Goal: Information Seeking & Learning: Learn about a topic

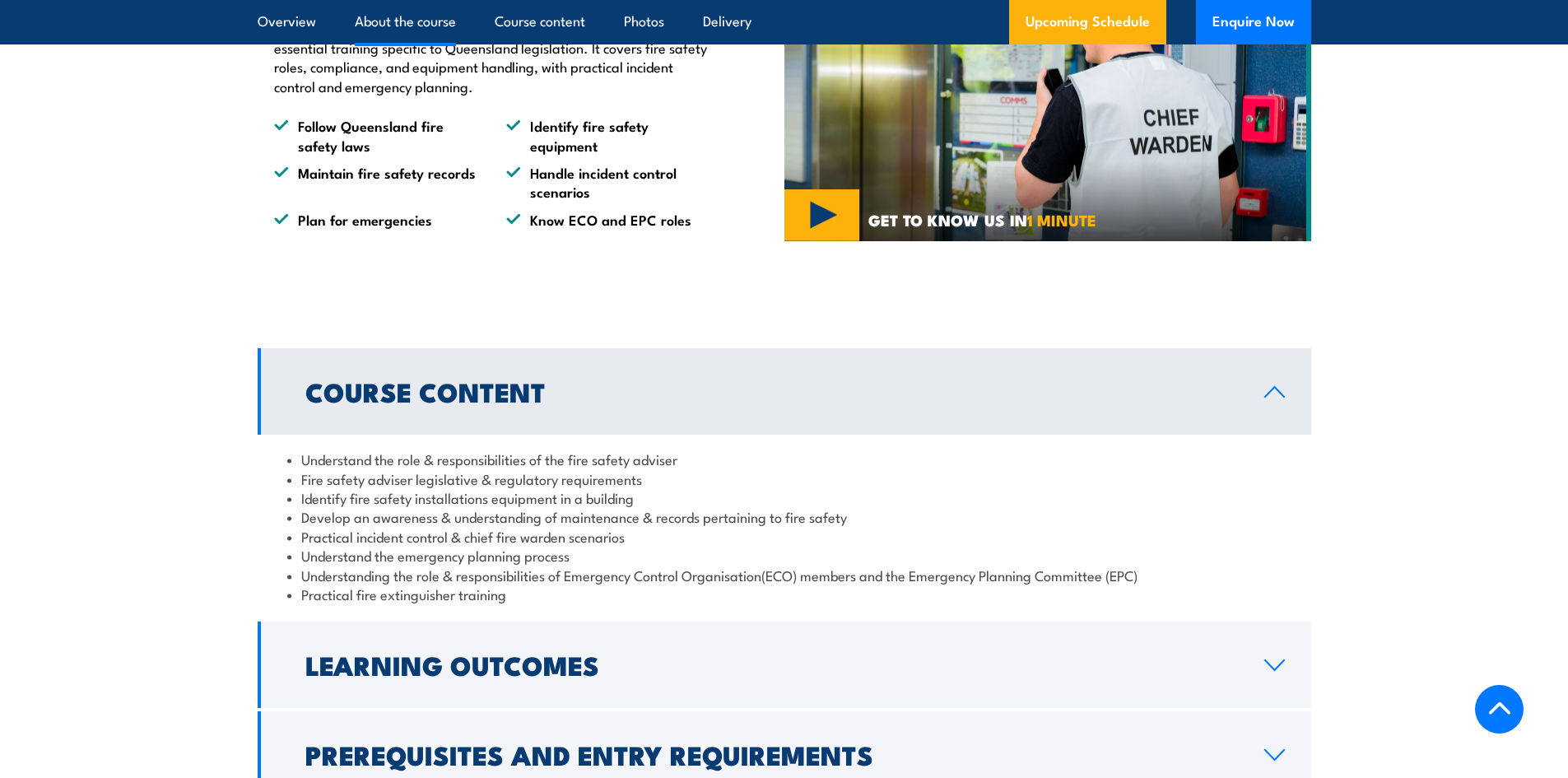
scroll to position [1482, 0]
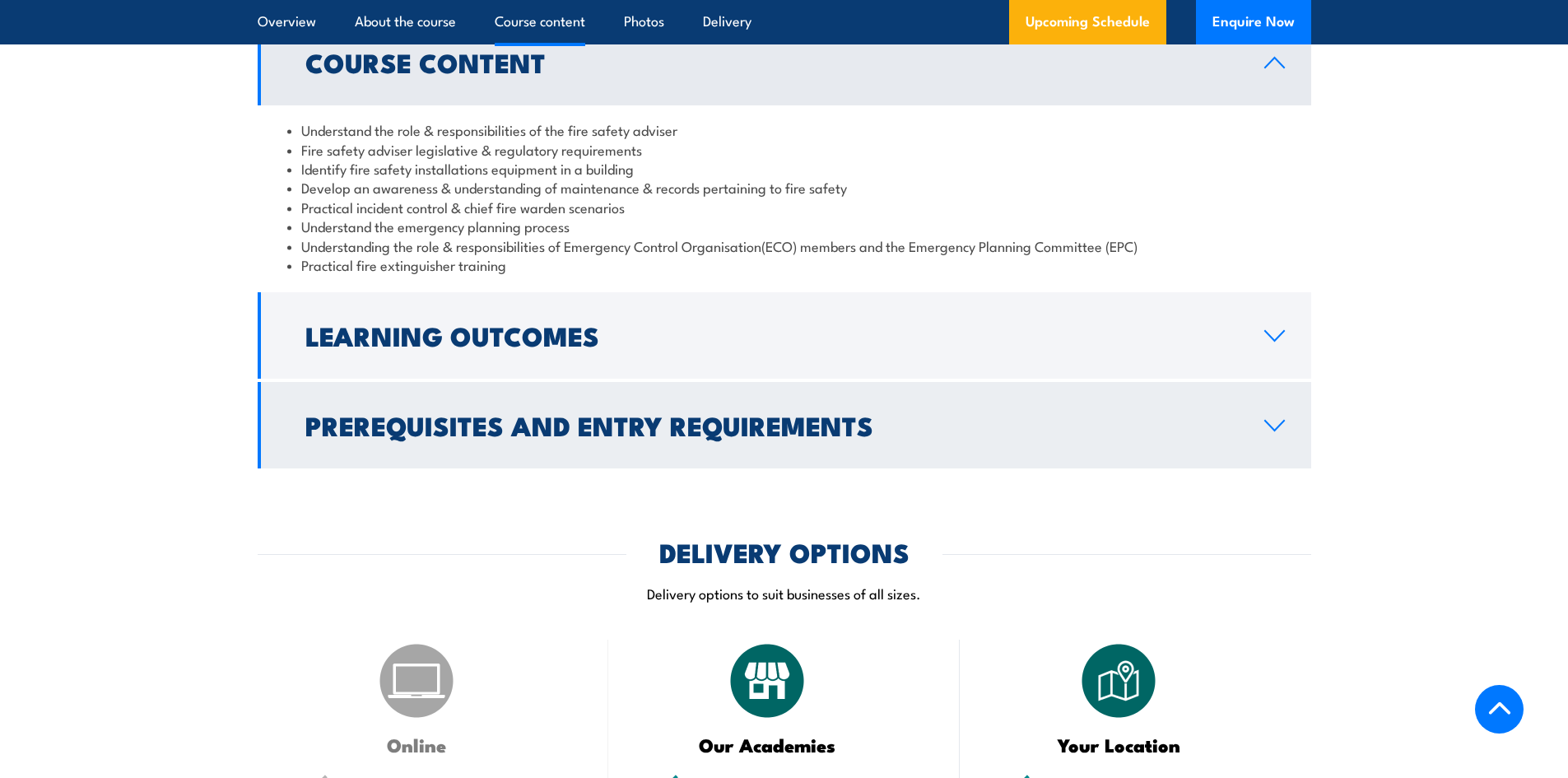
click at [594, 436] on h2 "Prerequisites and Entry Requirements" at bounding box center [772, 425] width 932 height 23
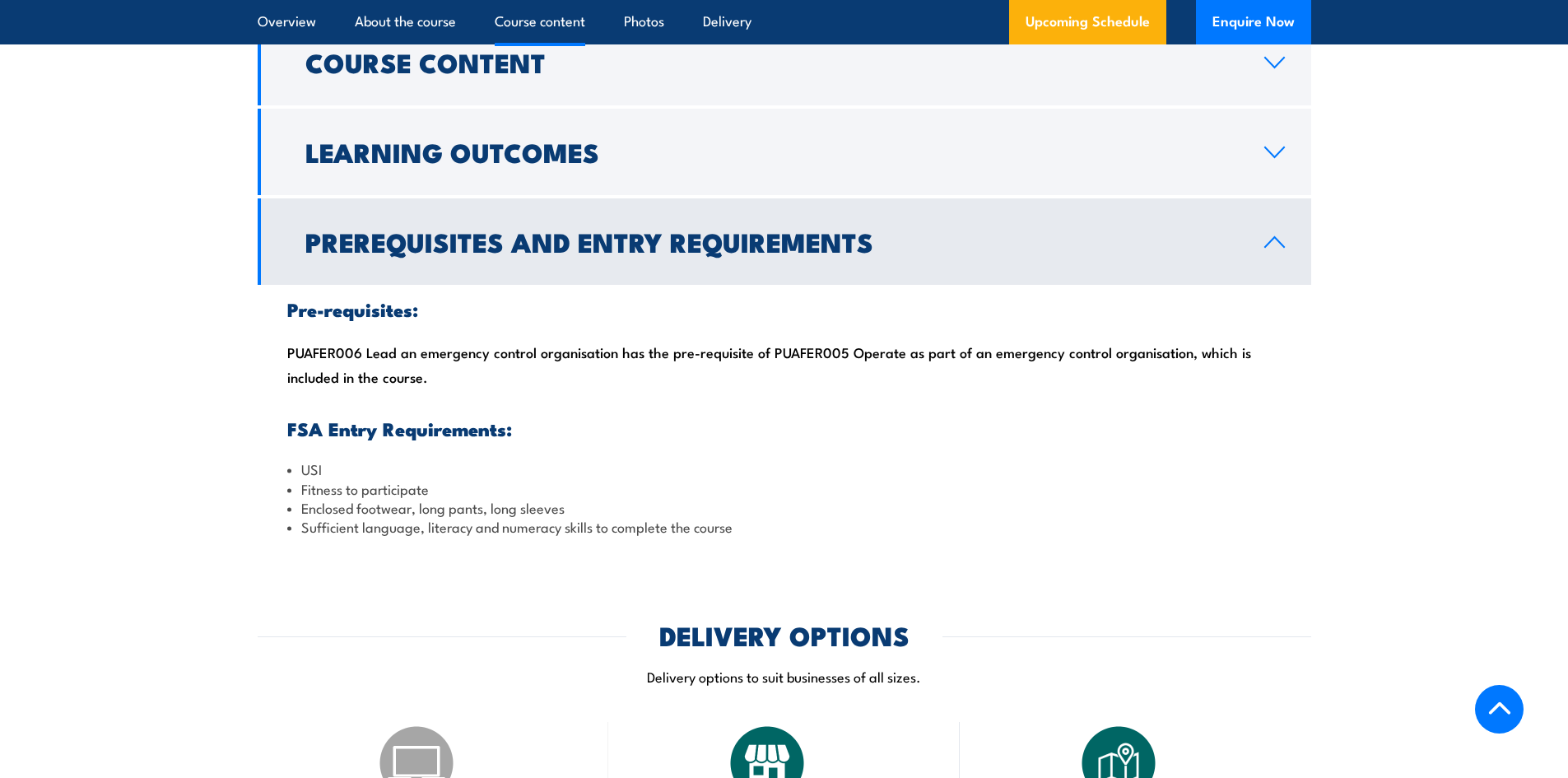
click at [604, 253] on h2 "Prerequisites and Entry Requirements" at bounding box center [772, 241] width 932 height 23
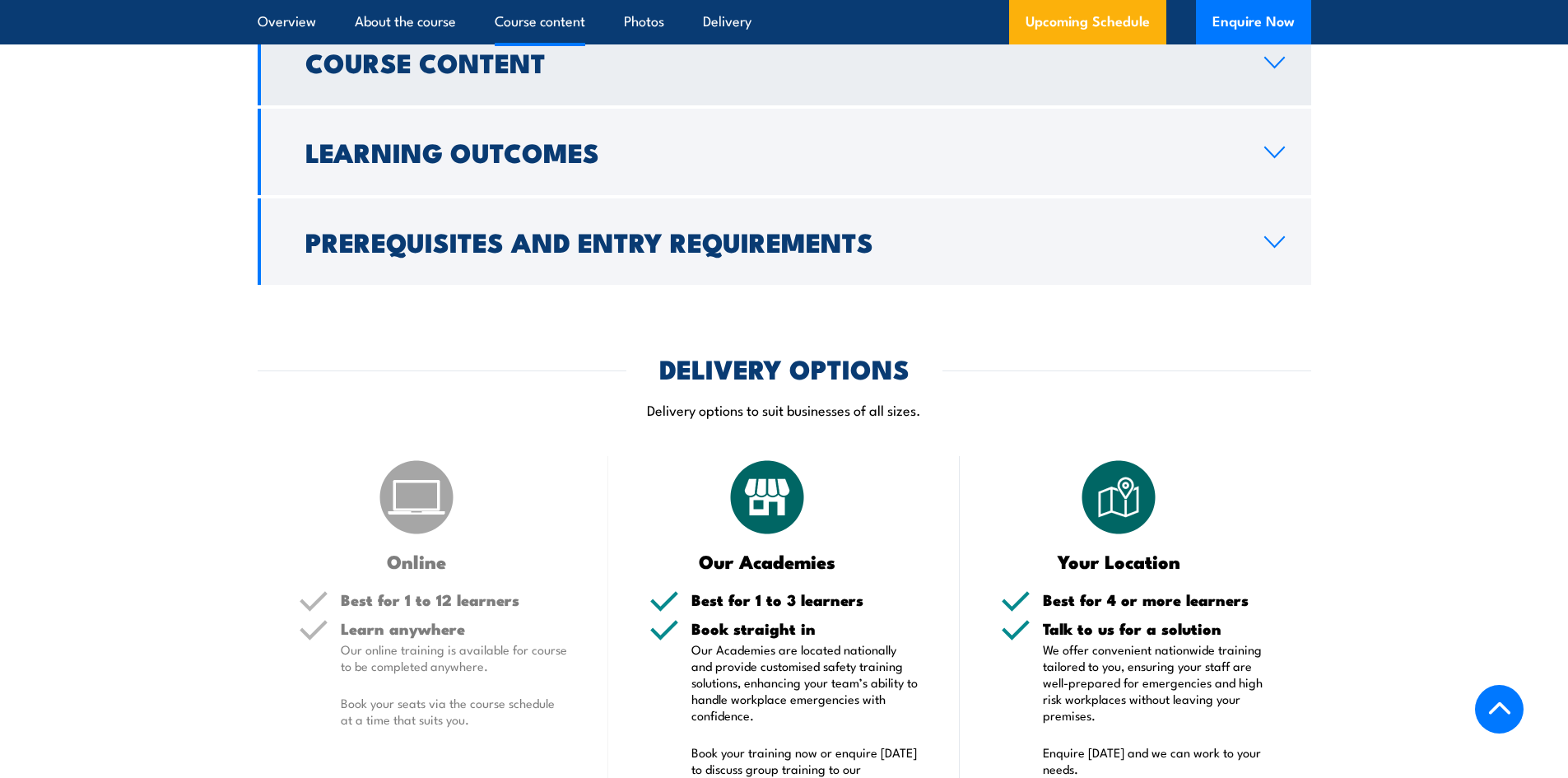
click at [572, 105] on link "Course Content" at bounding box center [784, 62] width 1053 height 87
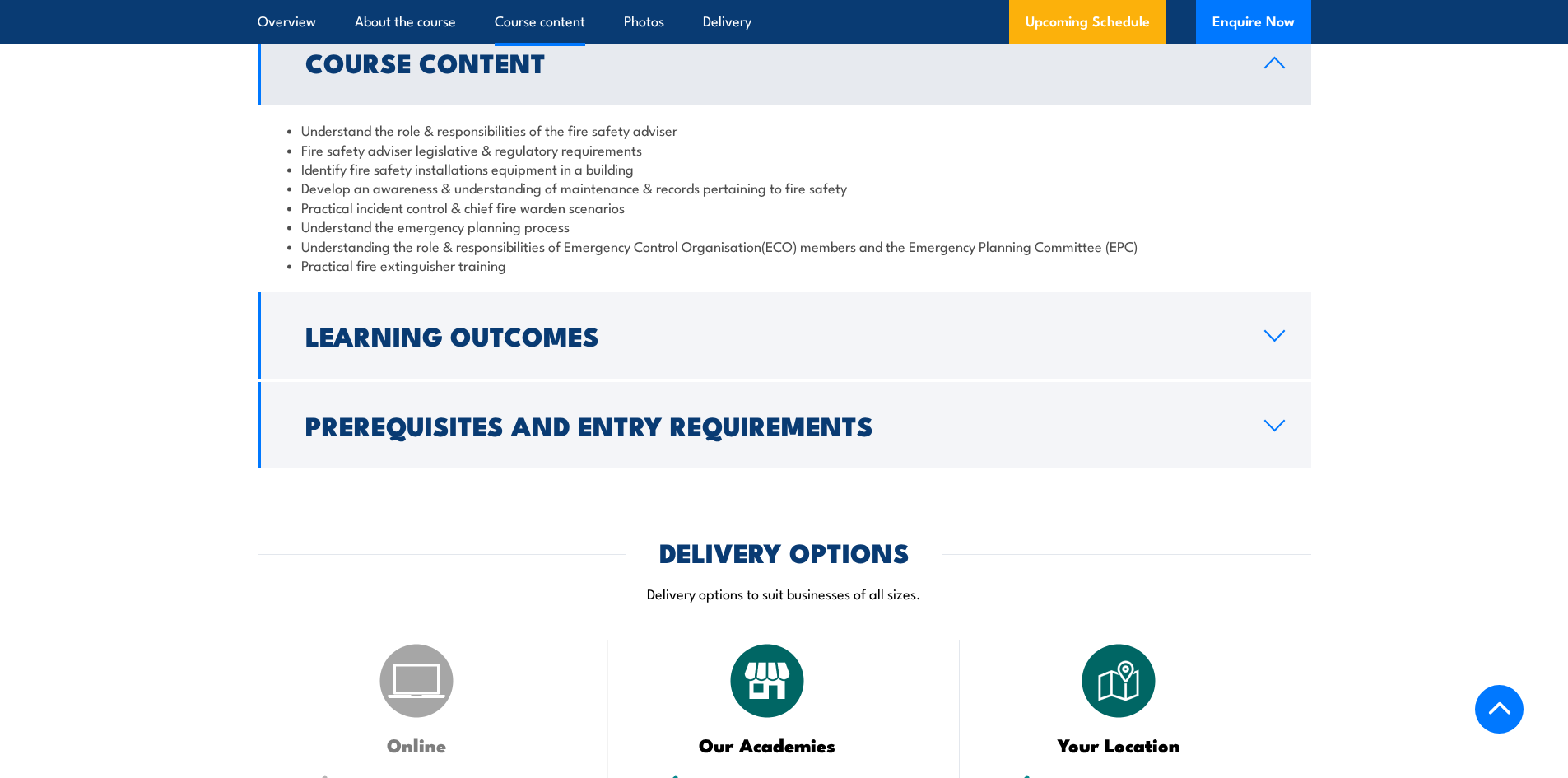
click at [577, 73] on h2 "Course Content" at bounding box center [772, 62] width 932 height 23
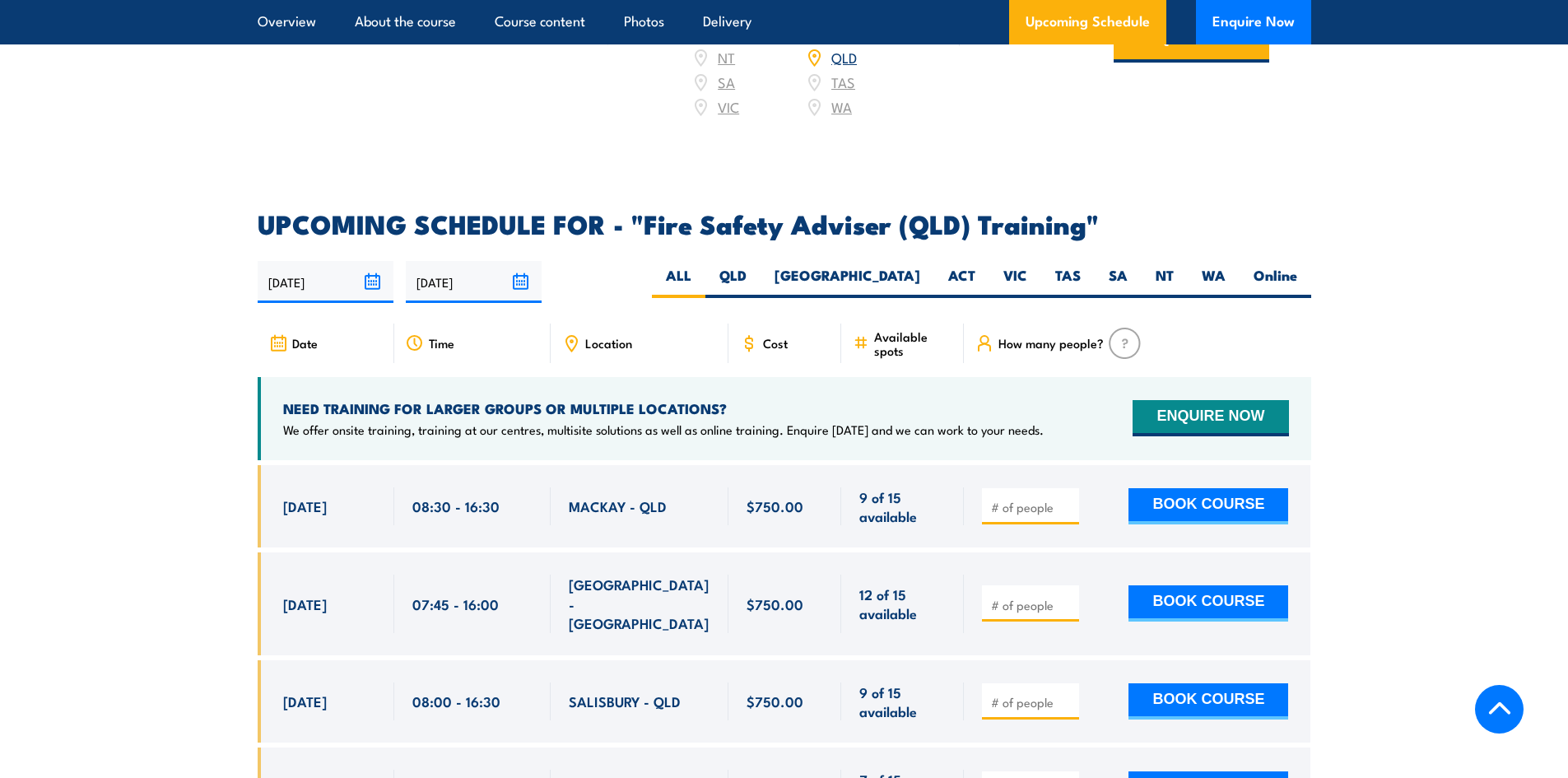
scroll to position [2305, 0]
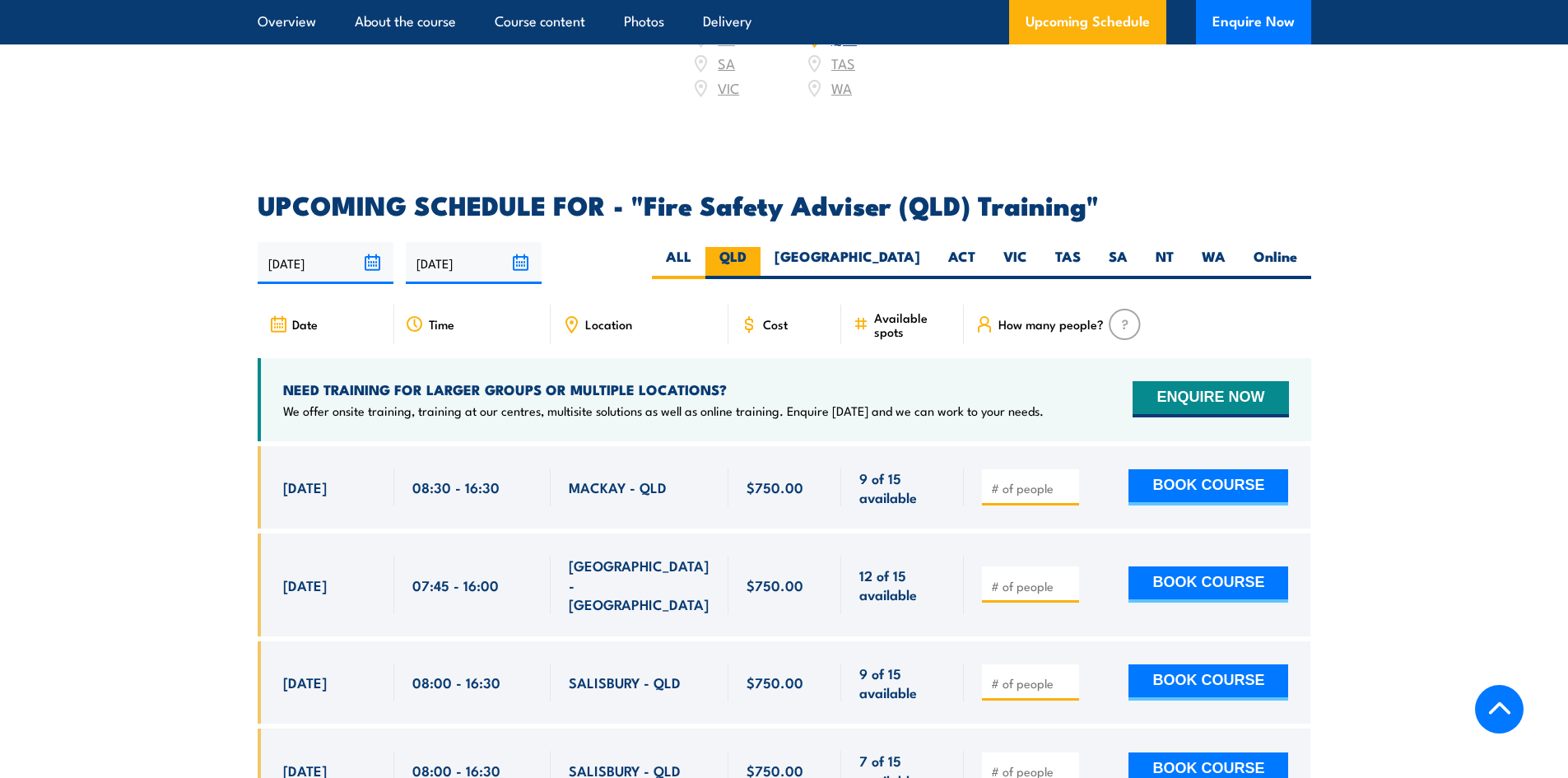
click at [760, 268] on label "QLD" at bounding box center [733, 263] width 55 height 32
click at [758, 258] on input "QLD" at bounding box center [752, 253] width 11 height 11
radio input "true"
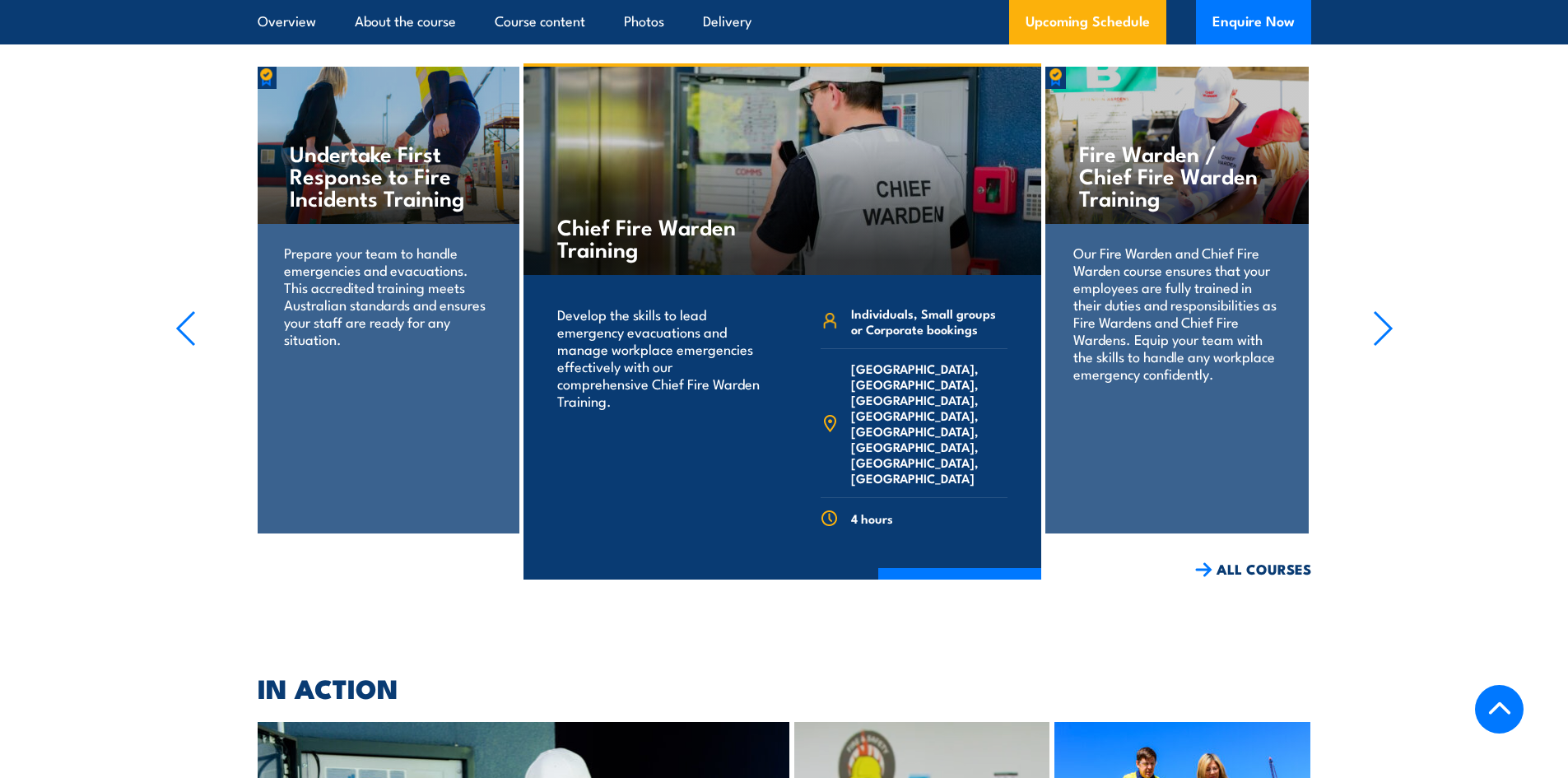
scroll to position [3952, 0]
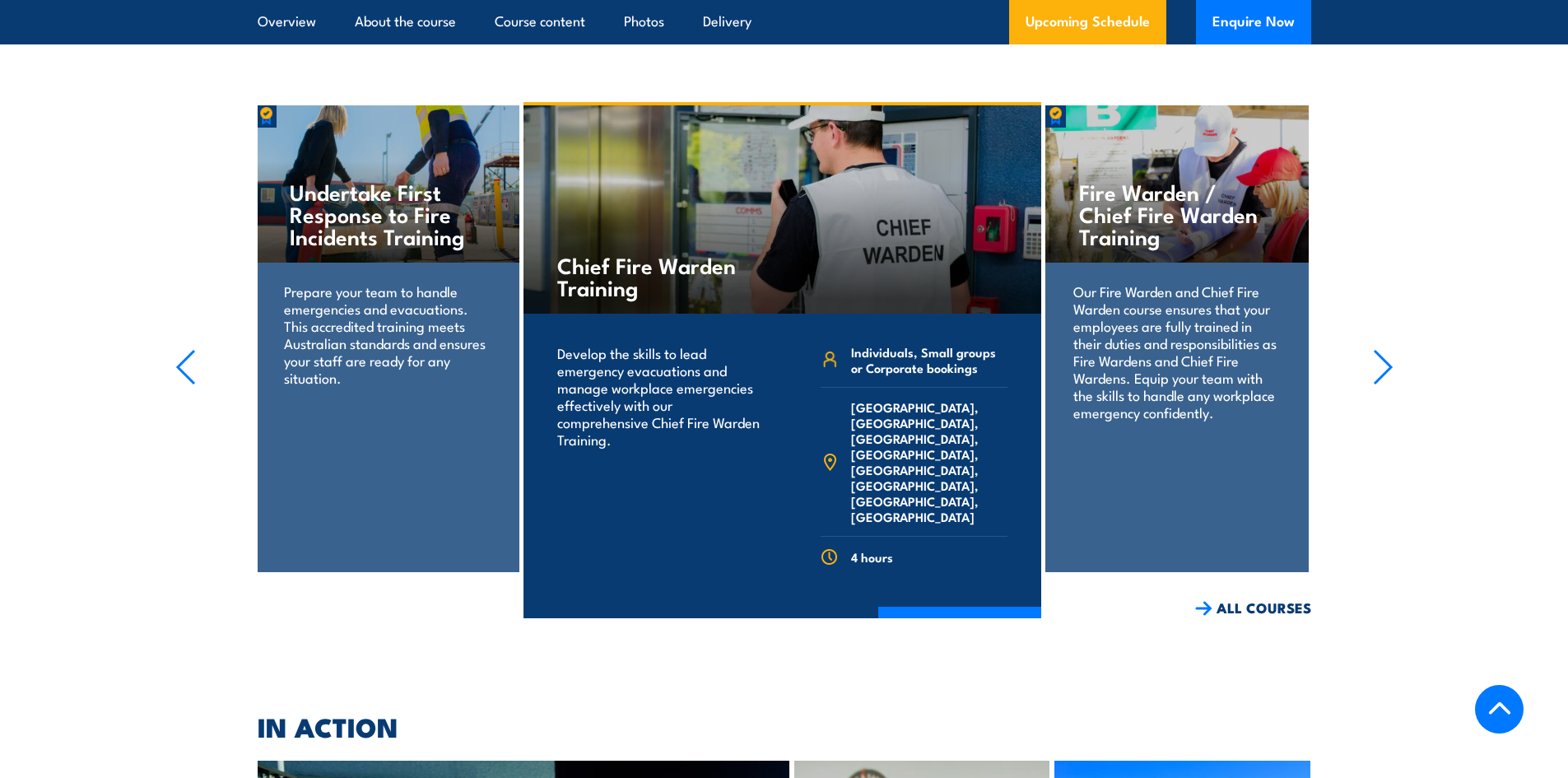
click at [1135, 186] on h4 "Fire Warden / Chief Fire Warden Training" at bounding box center [1176, 214] width 195 height 67
click at [1380, 349] on icon "button" at bounding box center [1383, 366] width 20 height 36
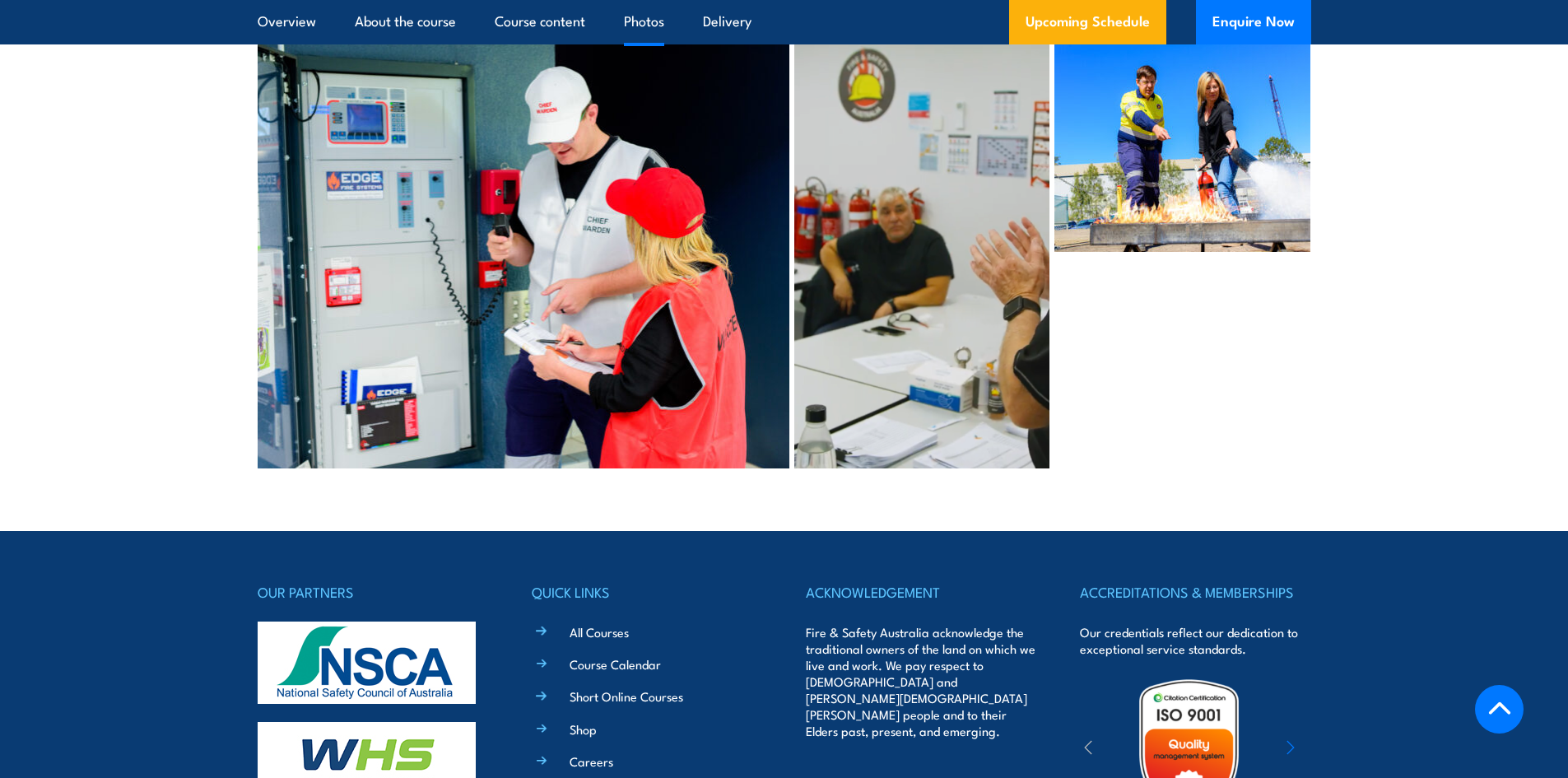
scroll to position [4939, 0]
